Goal: Transaction & Acquisition: Purchase product/service

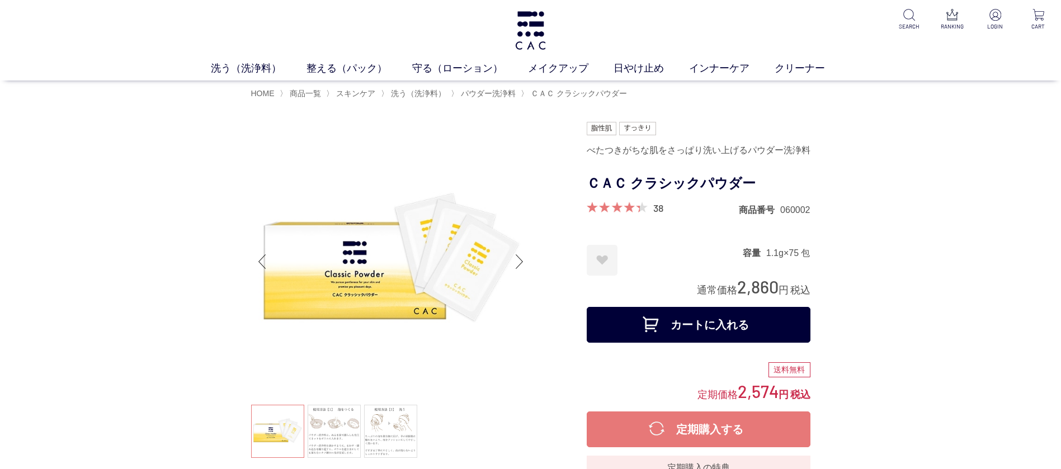
click at [537, 16] on img at bounding box center [530, 30] width 34 height 39
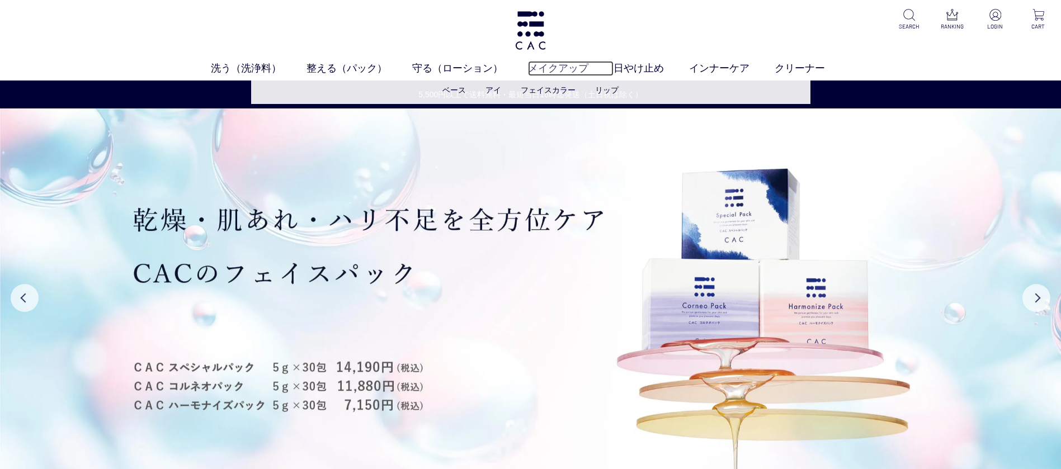
click at [547, 69] on link "メイクアップ" at bounding box center [571, 68] width 86 height 15
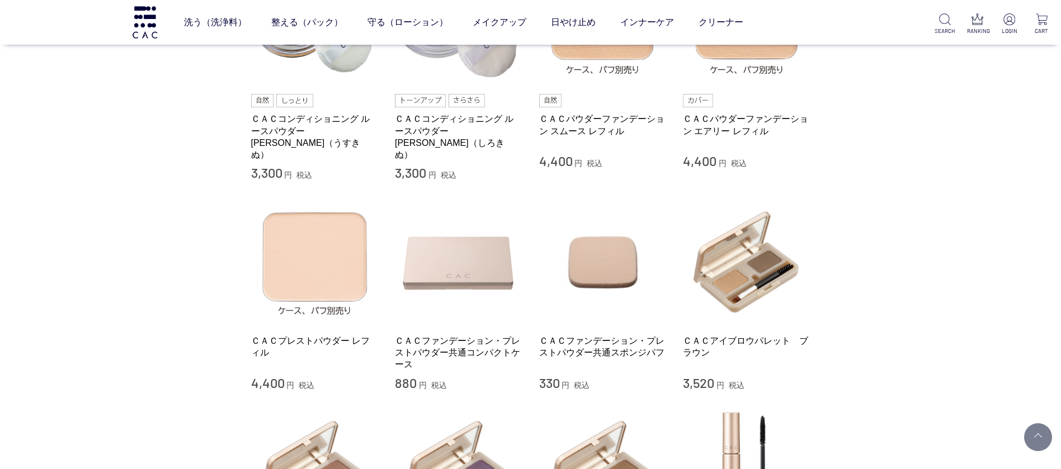
scroll to position [419, 0]
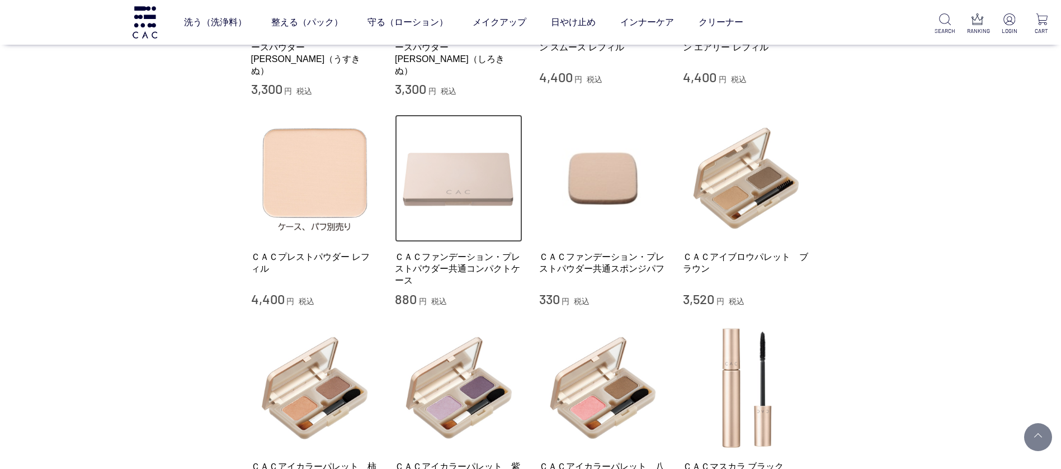
click at [457, 174] on img at bounding box center [458, 178] width 127 height 127
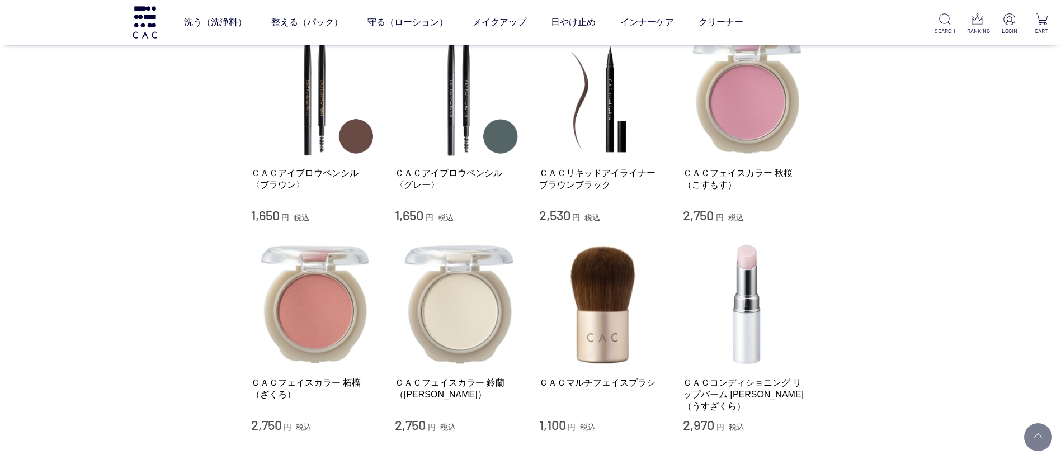
scroll to position [1174, 0]
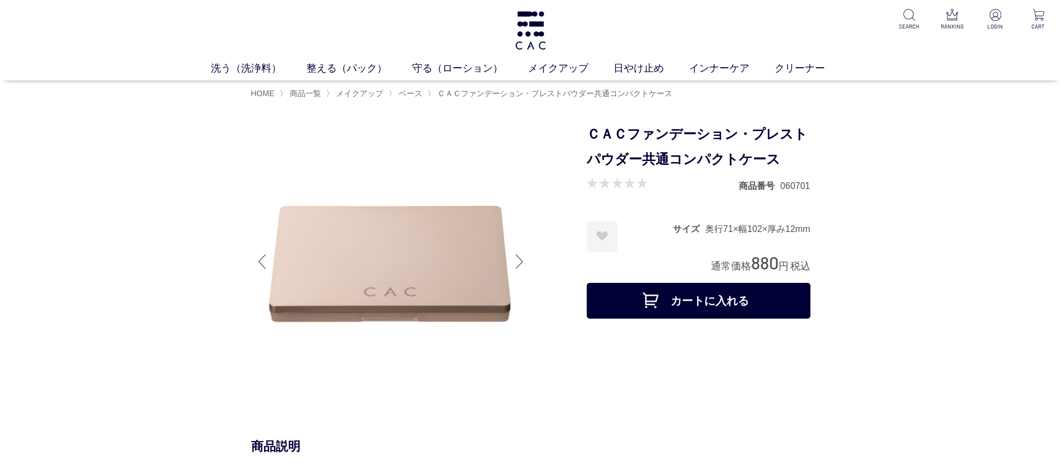
click at [518, 249] on div at bounding box center [519, 261] width 22 height 45
click at [517, 252] on div at bounding box center [519, 261] width 22 height 45
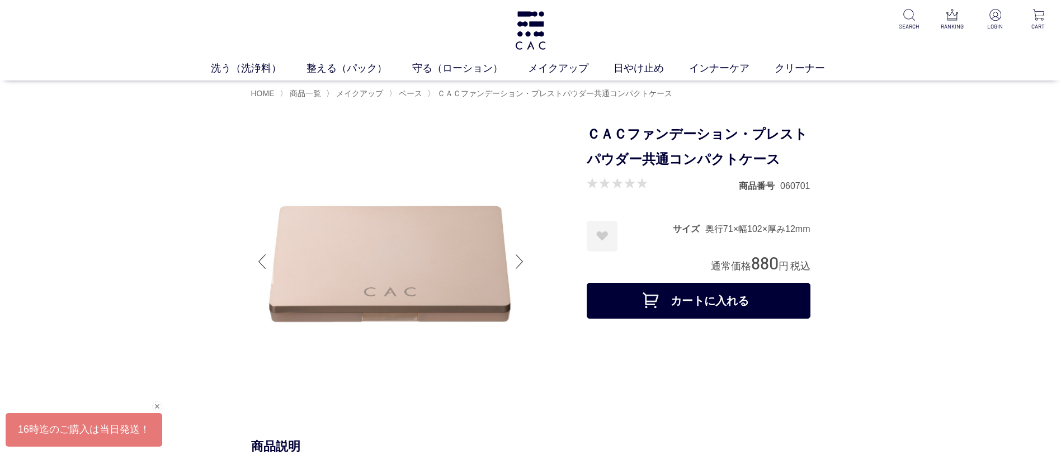
click at [265, 256] on div at bounding box center [262, 261] width 22 height 45
click at [259, 253] on div at bounding box center [262, 261] width 22 height 45
